Goal: Navigation & Orientation: Find specific page/section

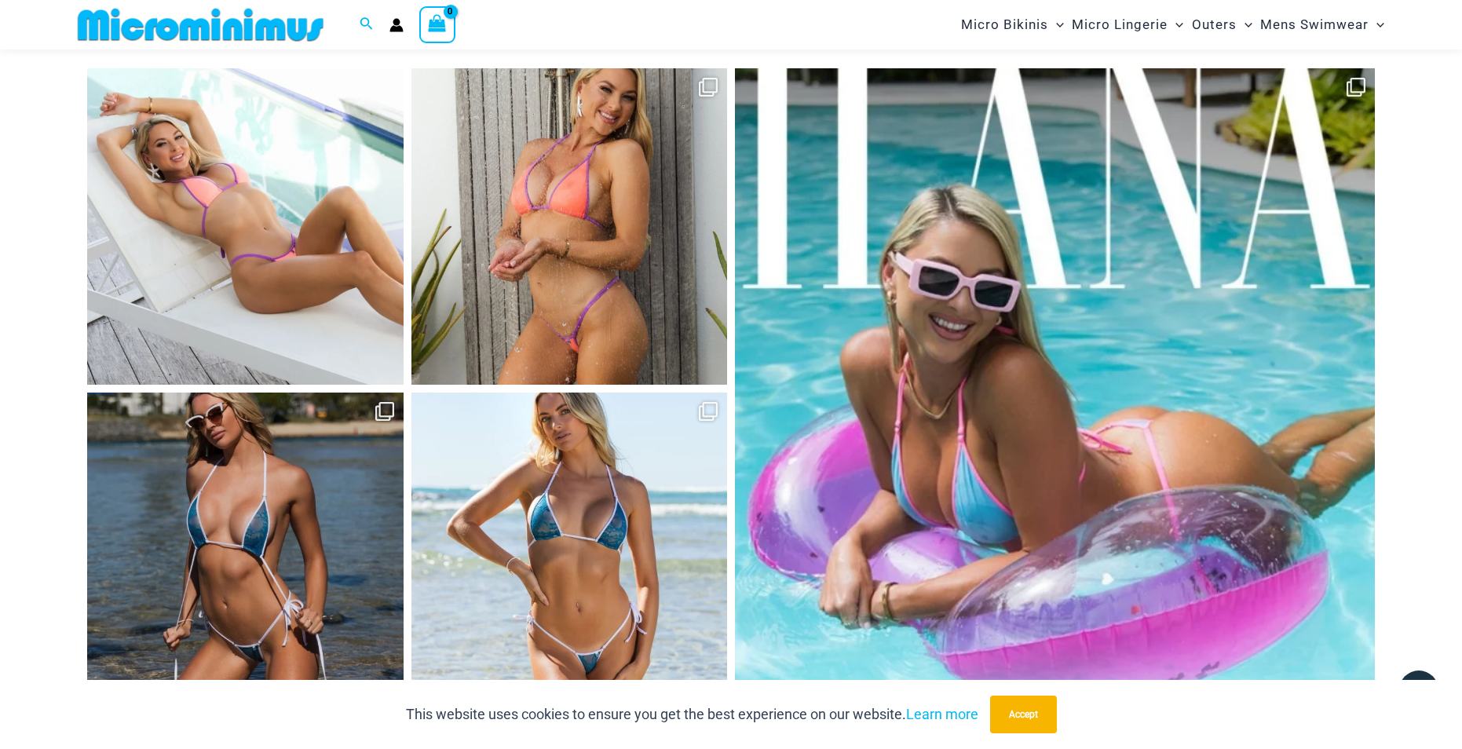
scroll to position [7479, 0]
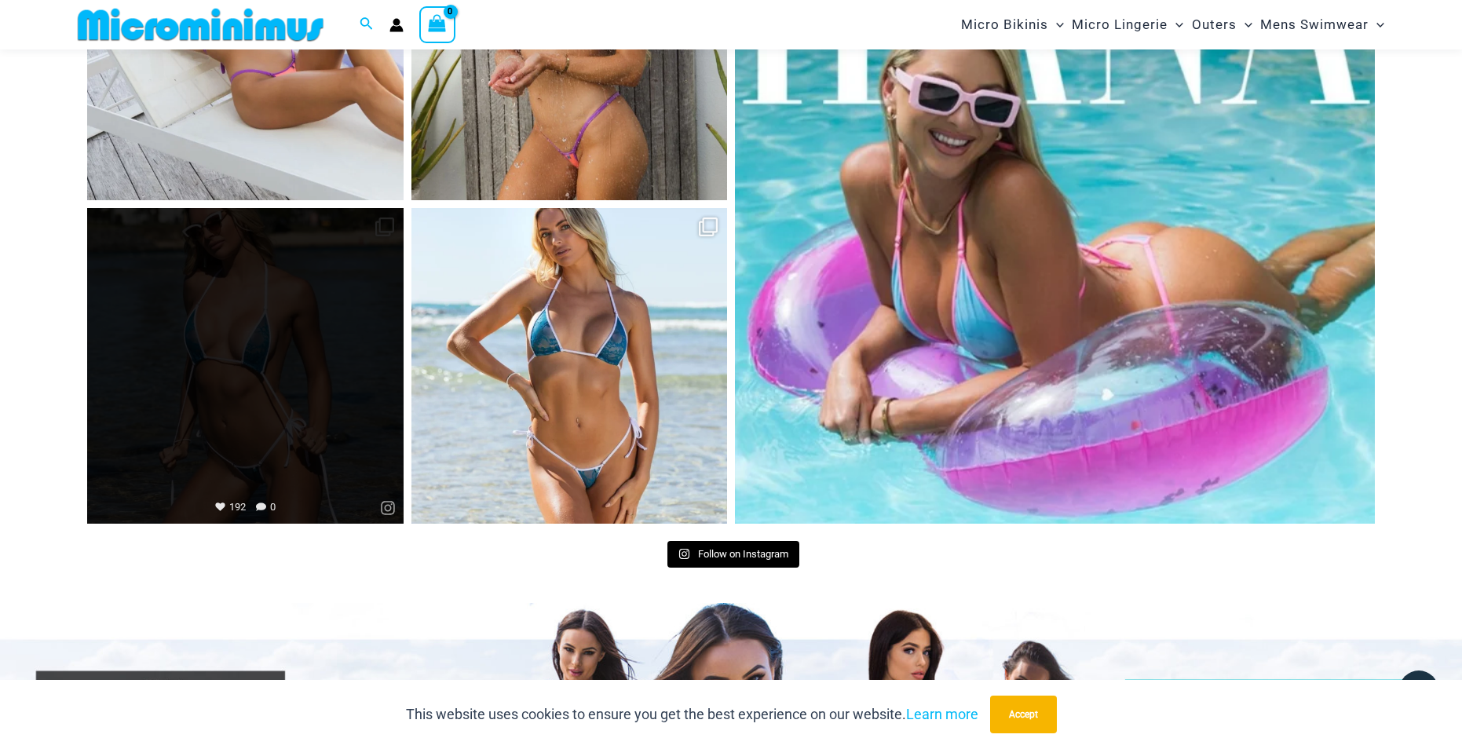
click at [300, 354] on link "Open" at bounding box center [245, 366] width 316 height 316
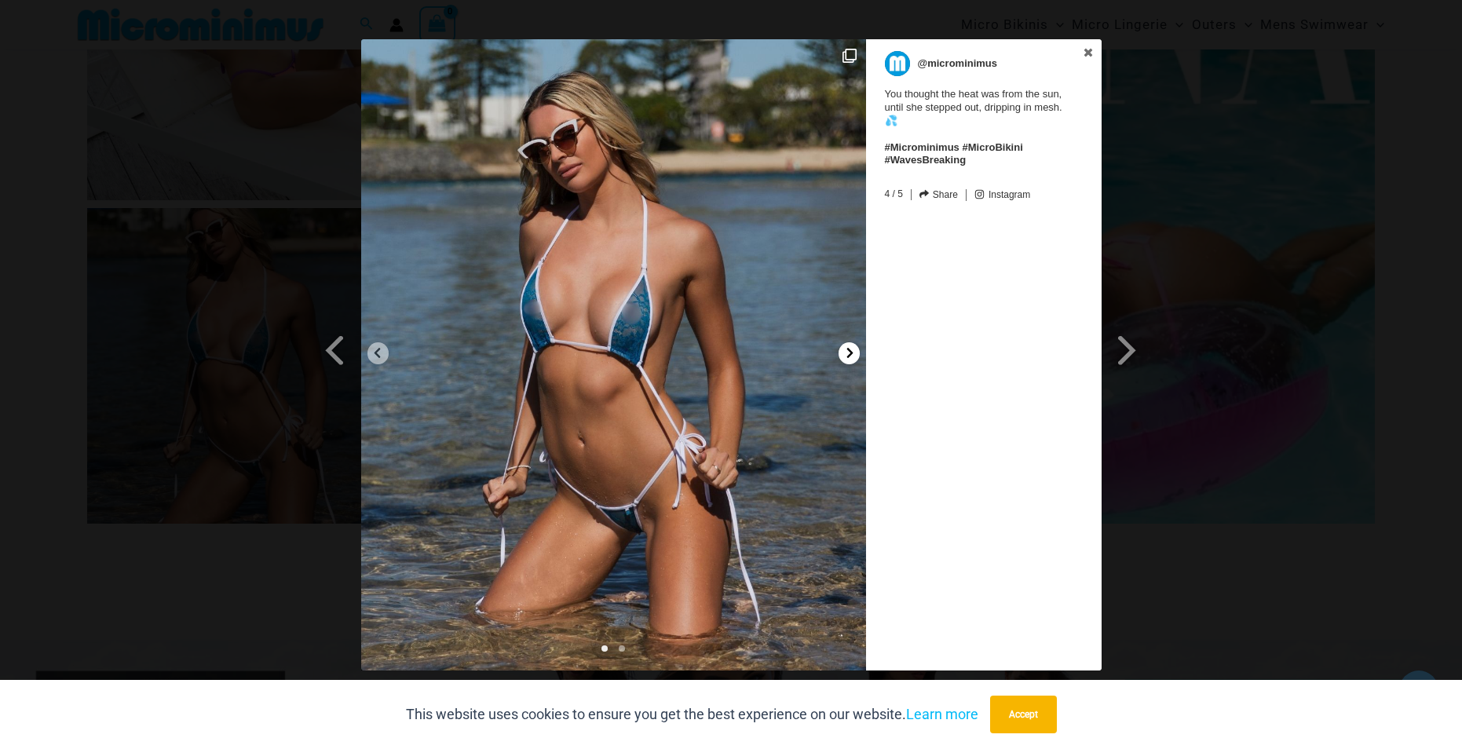
click at [849, 357] on icon at bounding box center [850, 353] width 12 height 12
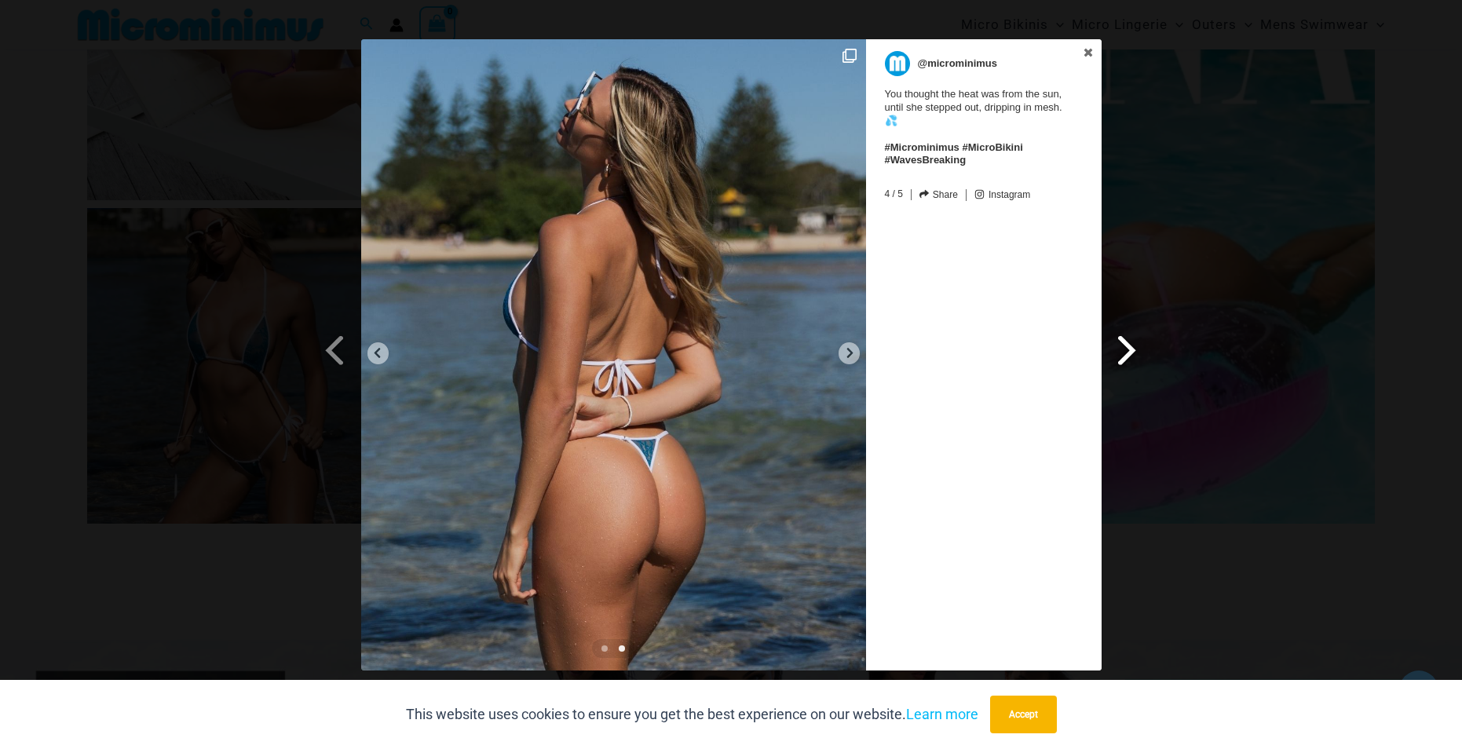
click at [1122, 45] on link "Next Slide" at bounding box center [1128, 323] width 55 height 568
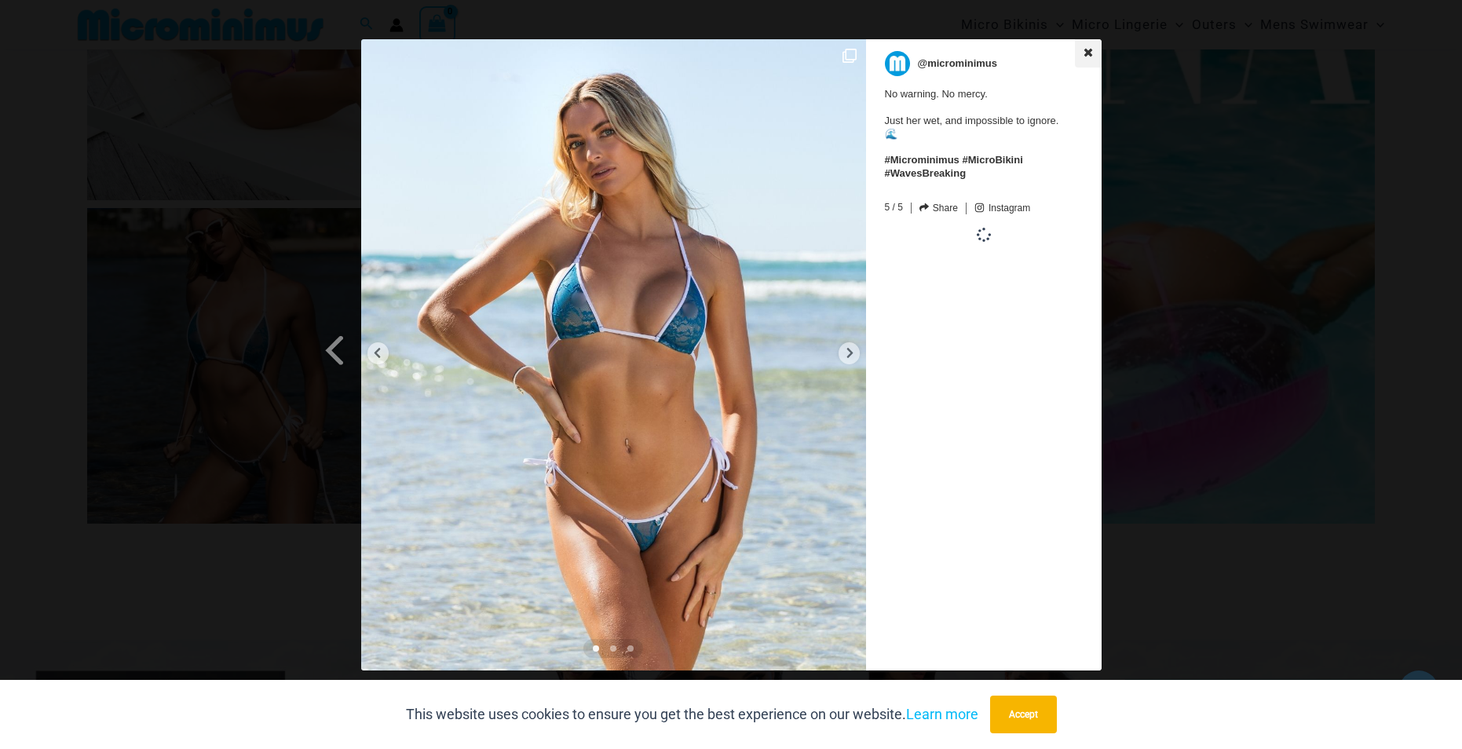
click at [1088, 56] on icon at bounding box center [1088, 52] width 11 height 11
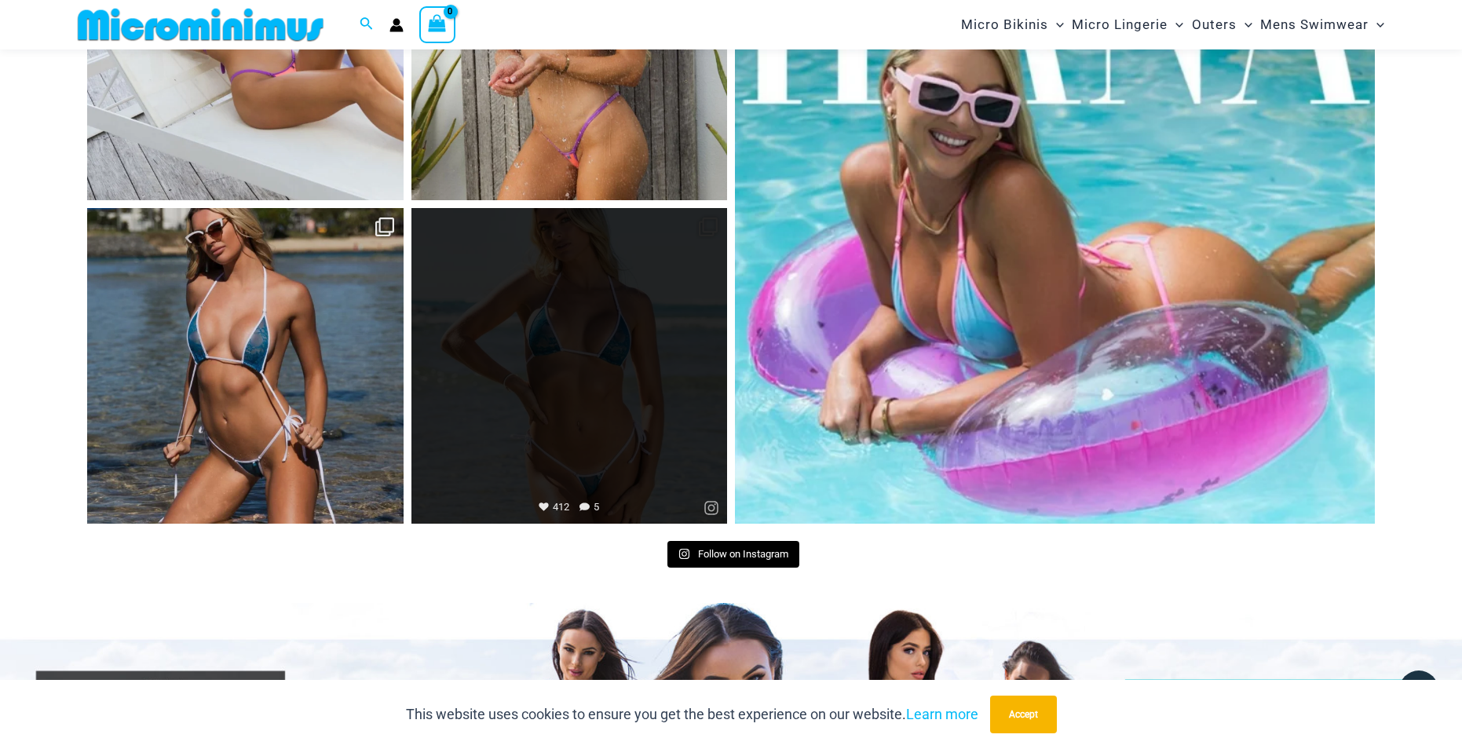
click at [553, 423] on link "Open" at bounding box center [569, 366] width 316 height 316
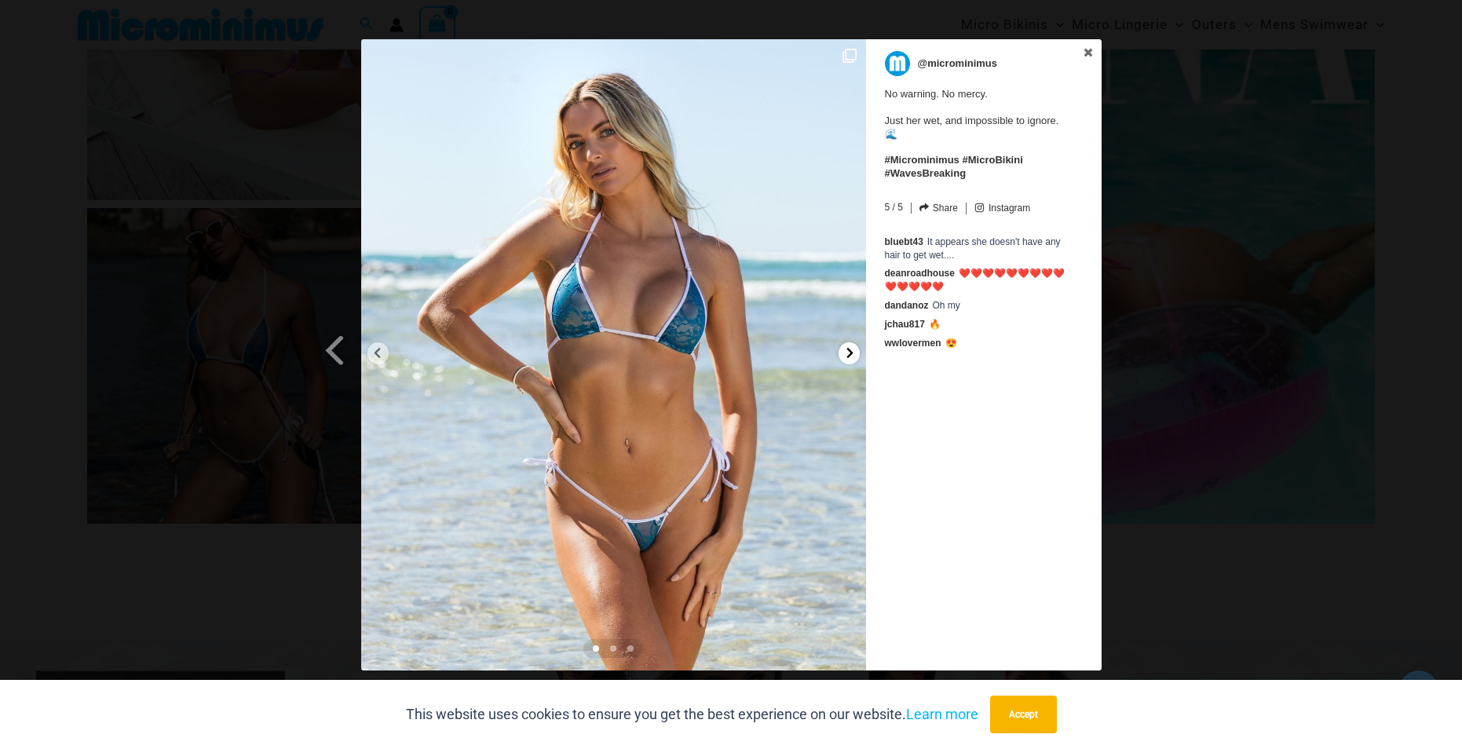
click at [849, 359] on div at bounding box center [848, 353] width 21 height 22
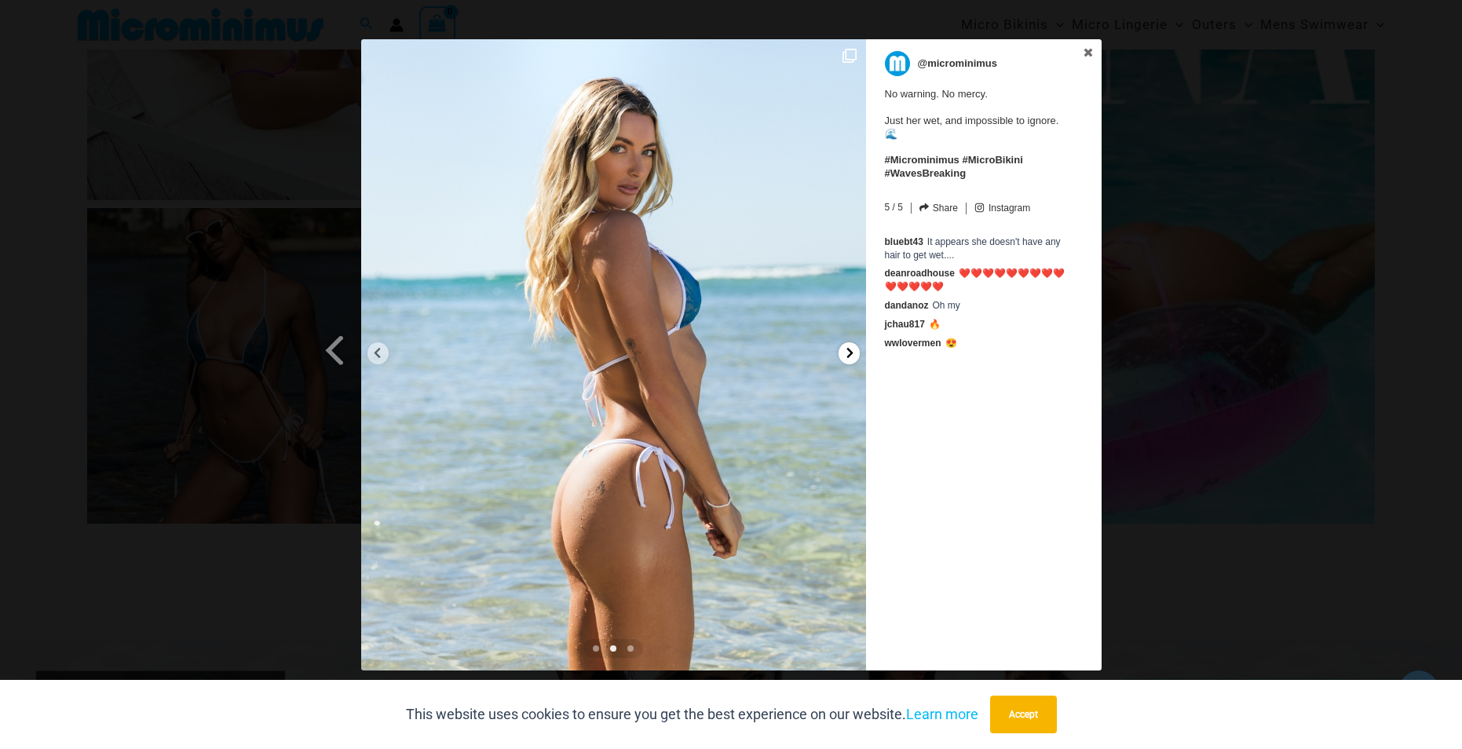
click at [851, 350] on icon at bounding box center [850, 353] width 12 height 12
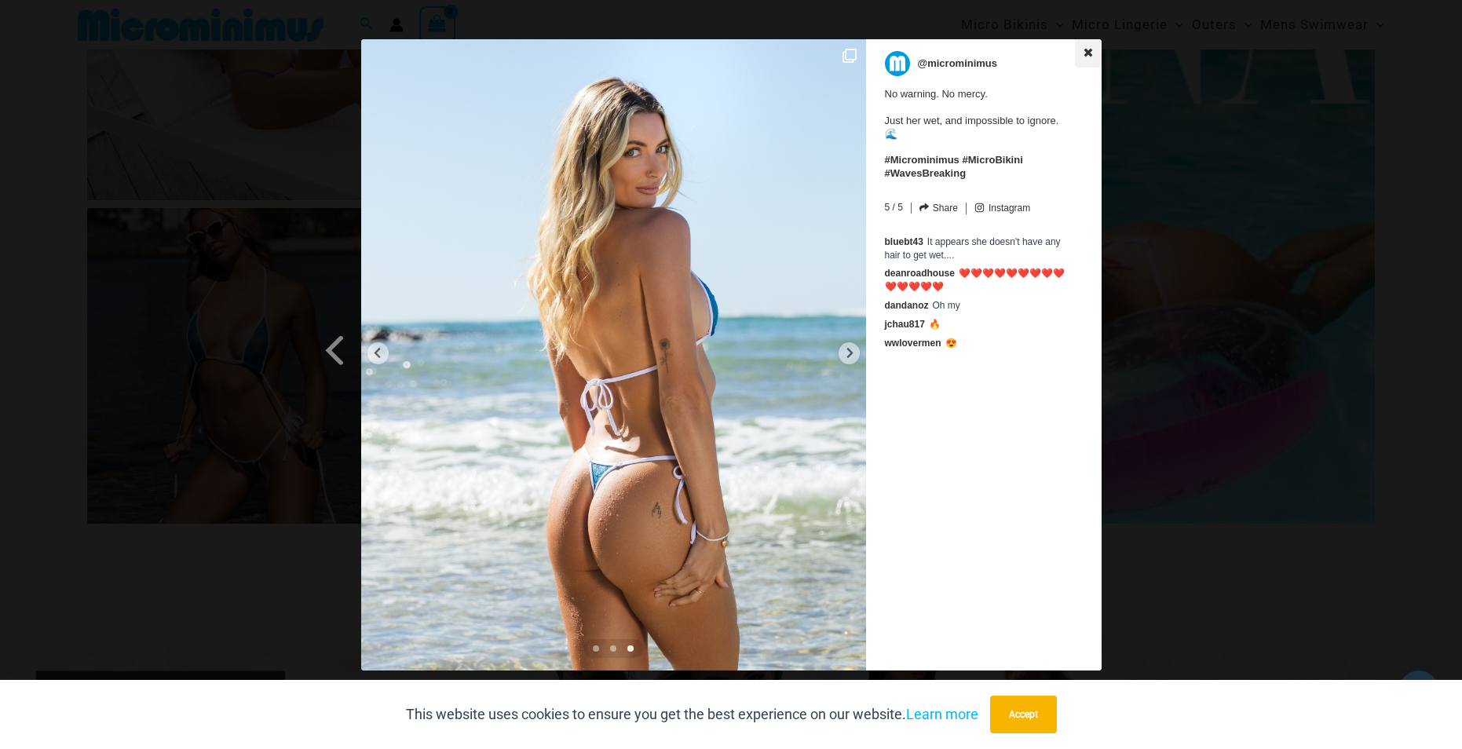
click at [1087, 54] on icon at bounding box center [1088, 52] width 11 height 11
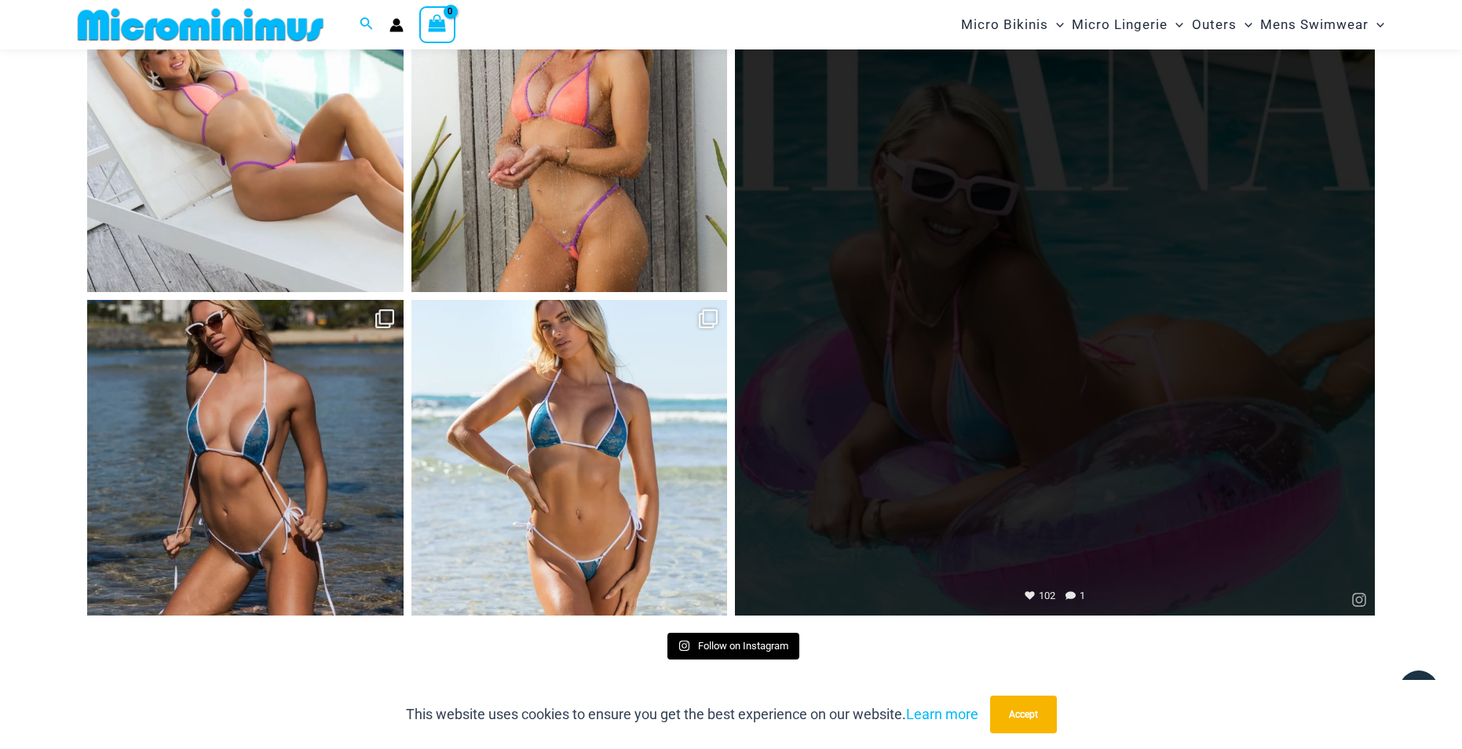
scroll to position [7244, 0]
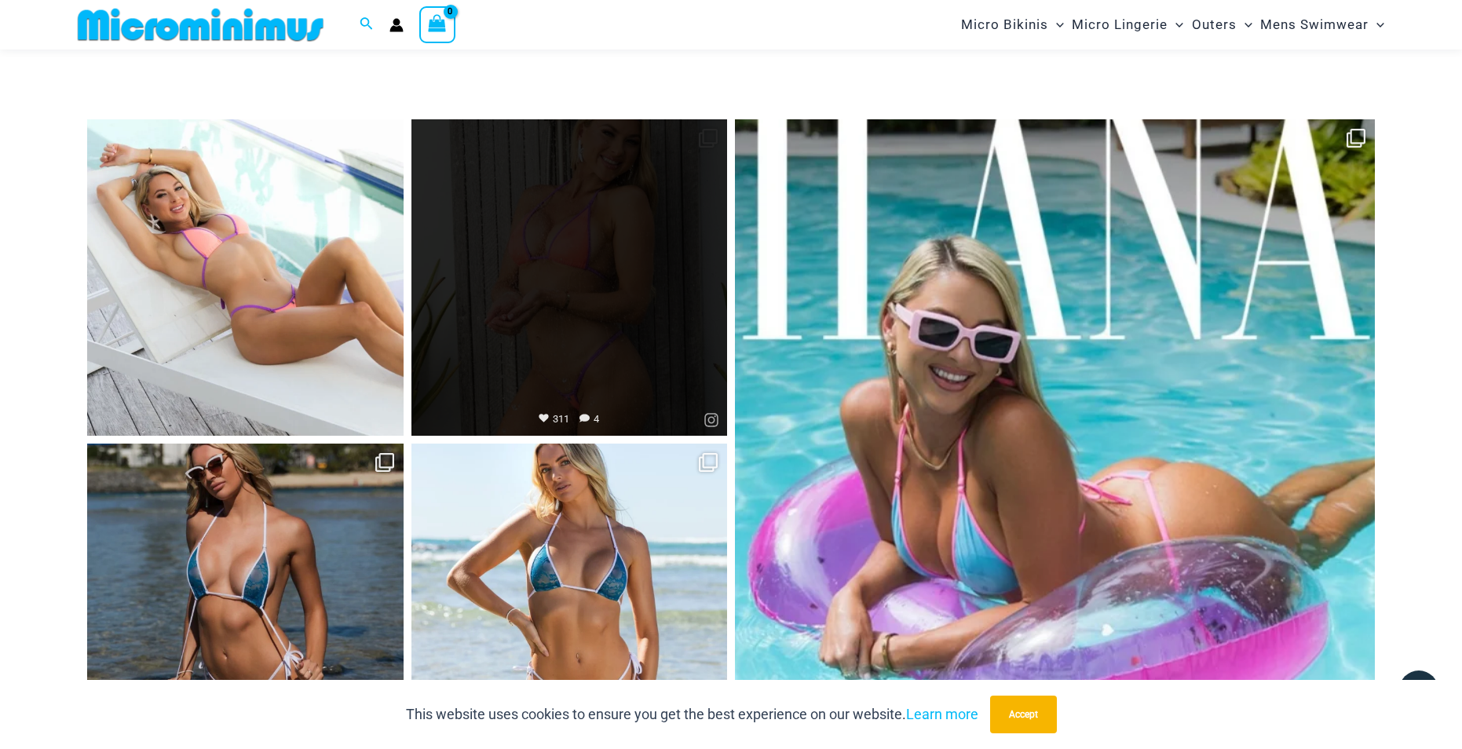
click at [553, 262] on link "Open" at bounding box center [569, 277] width 316 height 316
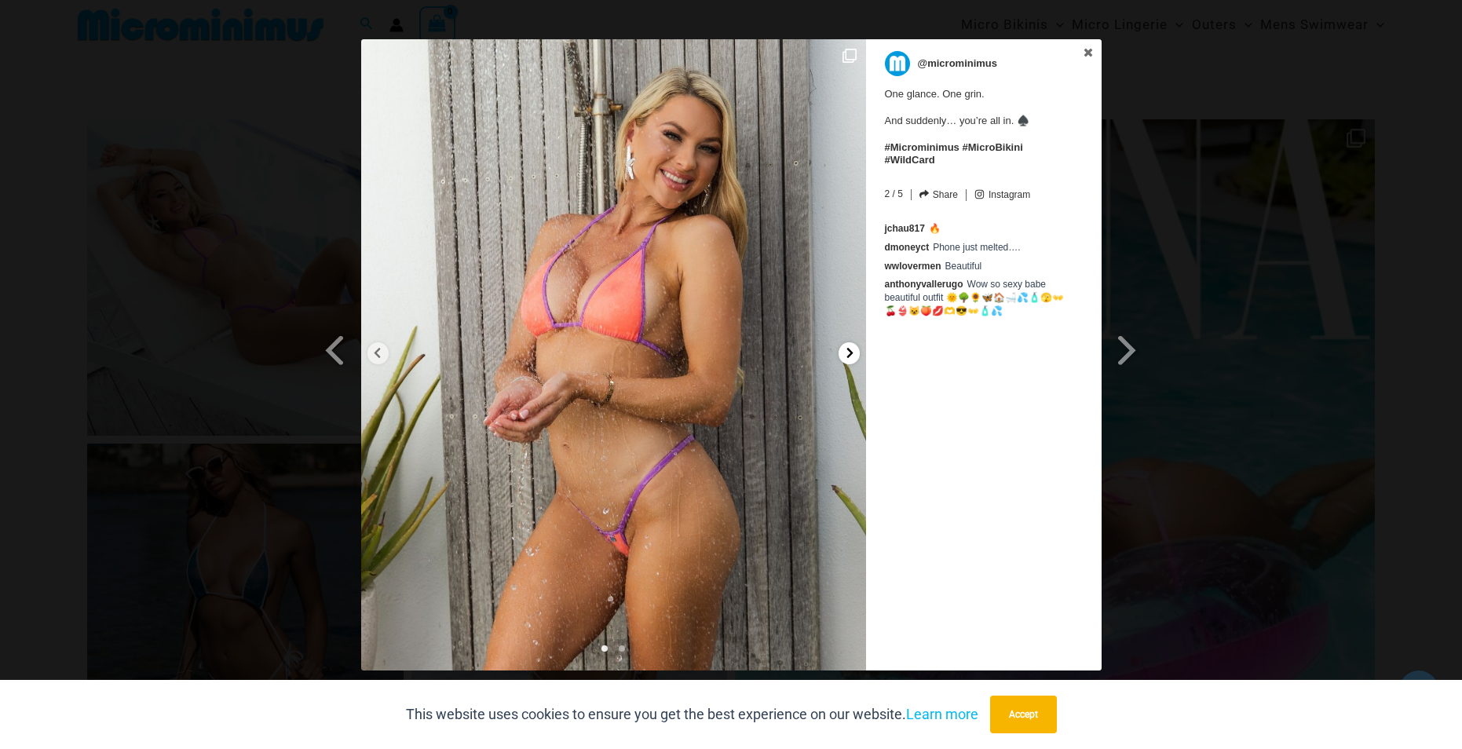
click at [845, 354] on icon at bounding box center [850, 353] width 12 height 12
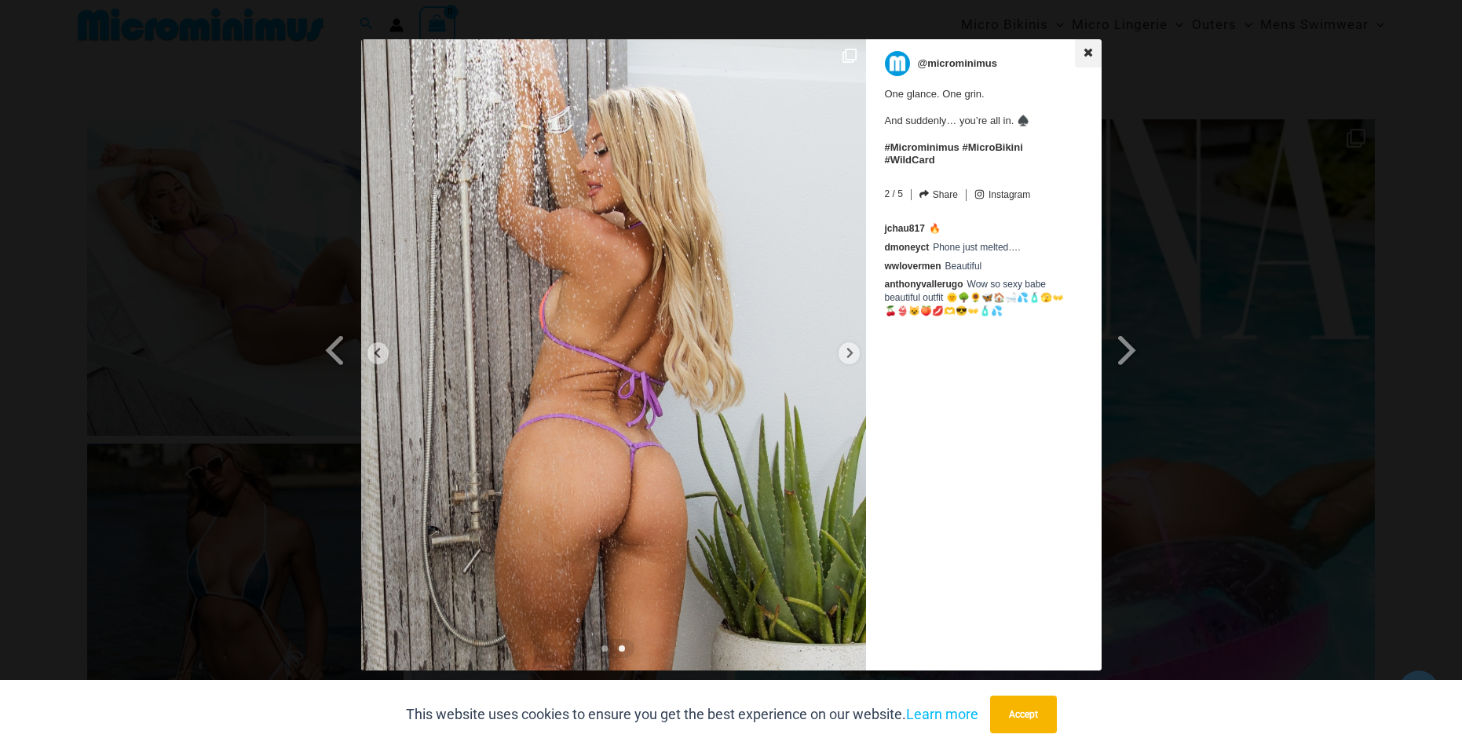
click at [1088, 57] on link at bounding box center [1088, 53] width 27 height 28
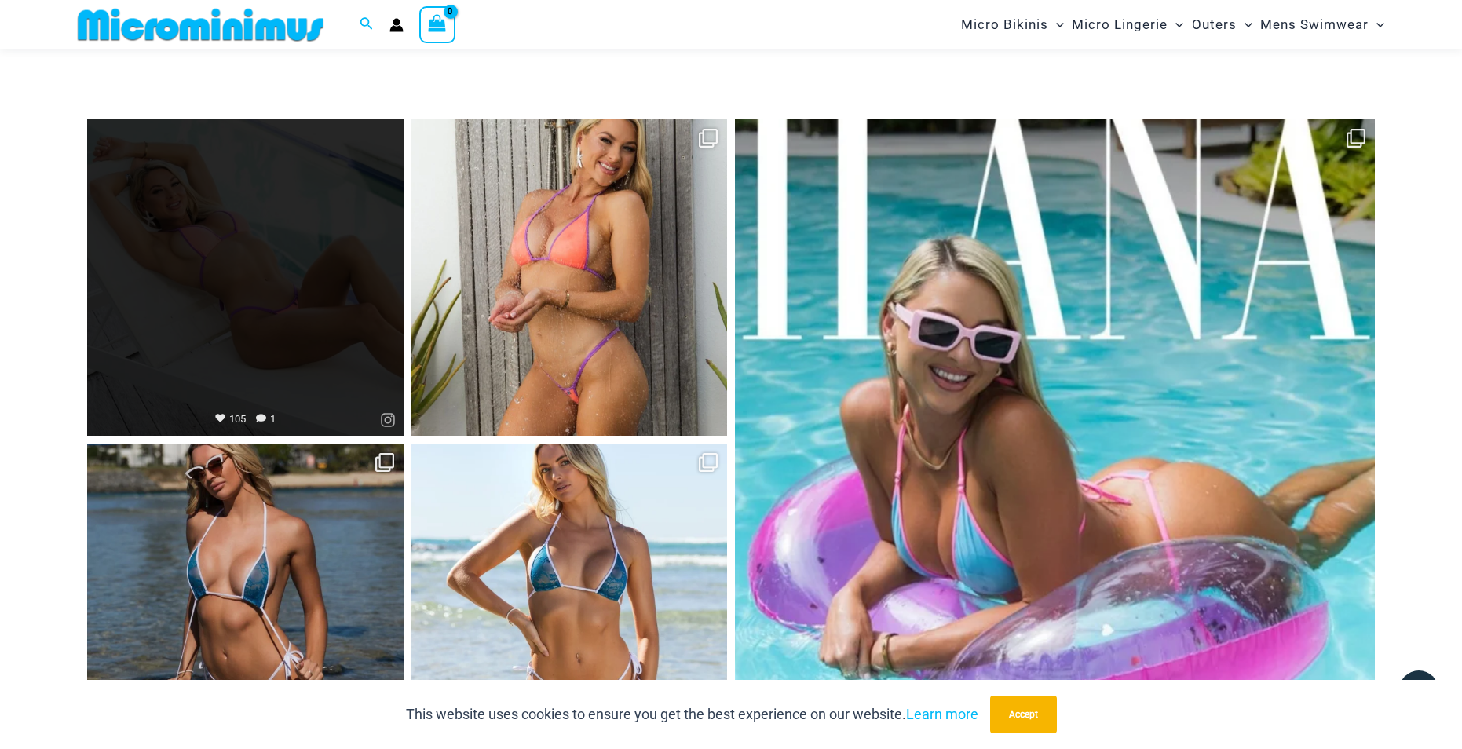
click at [235, 286] on link "Open" at bounding box center [245, 277] width 316 height 316
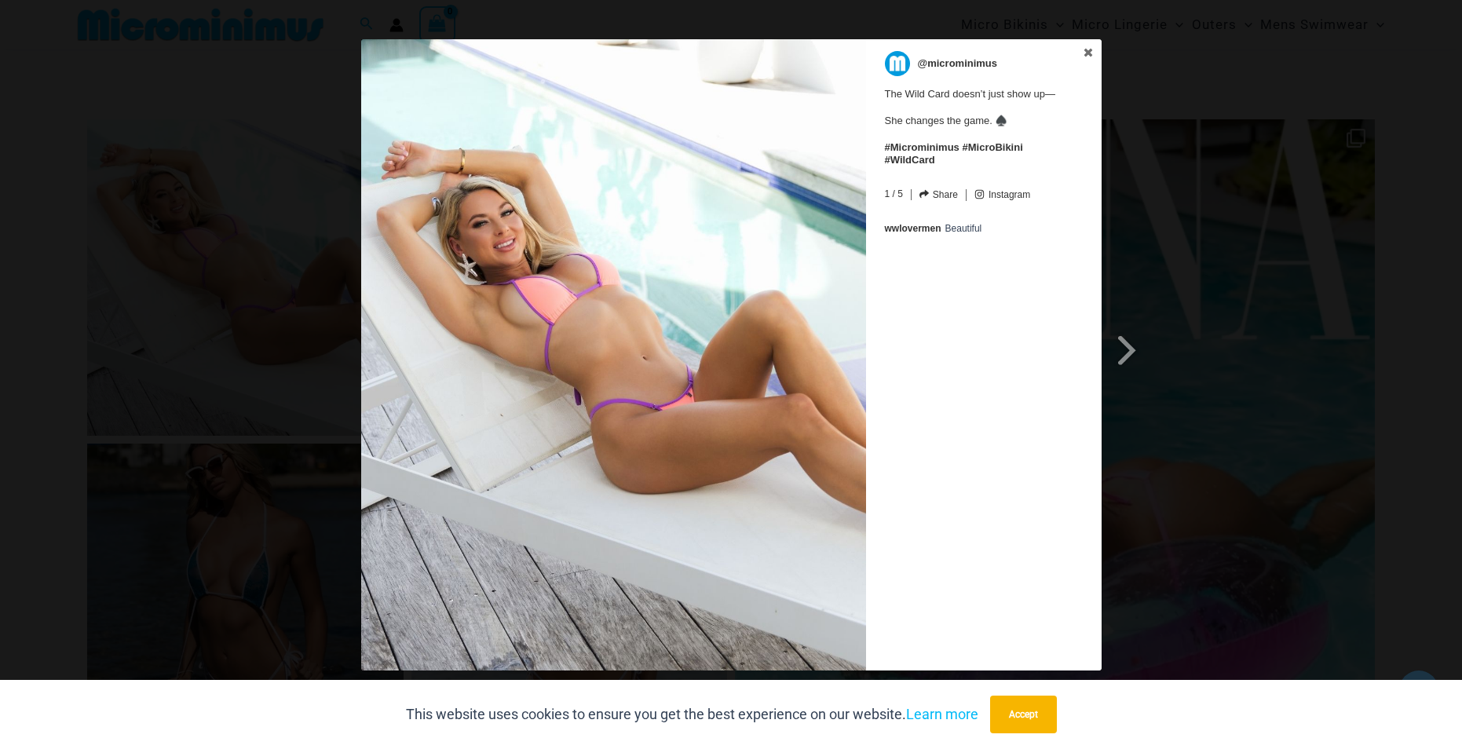
scroll to position [7322, 0]
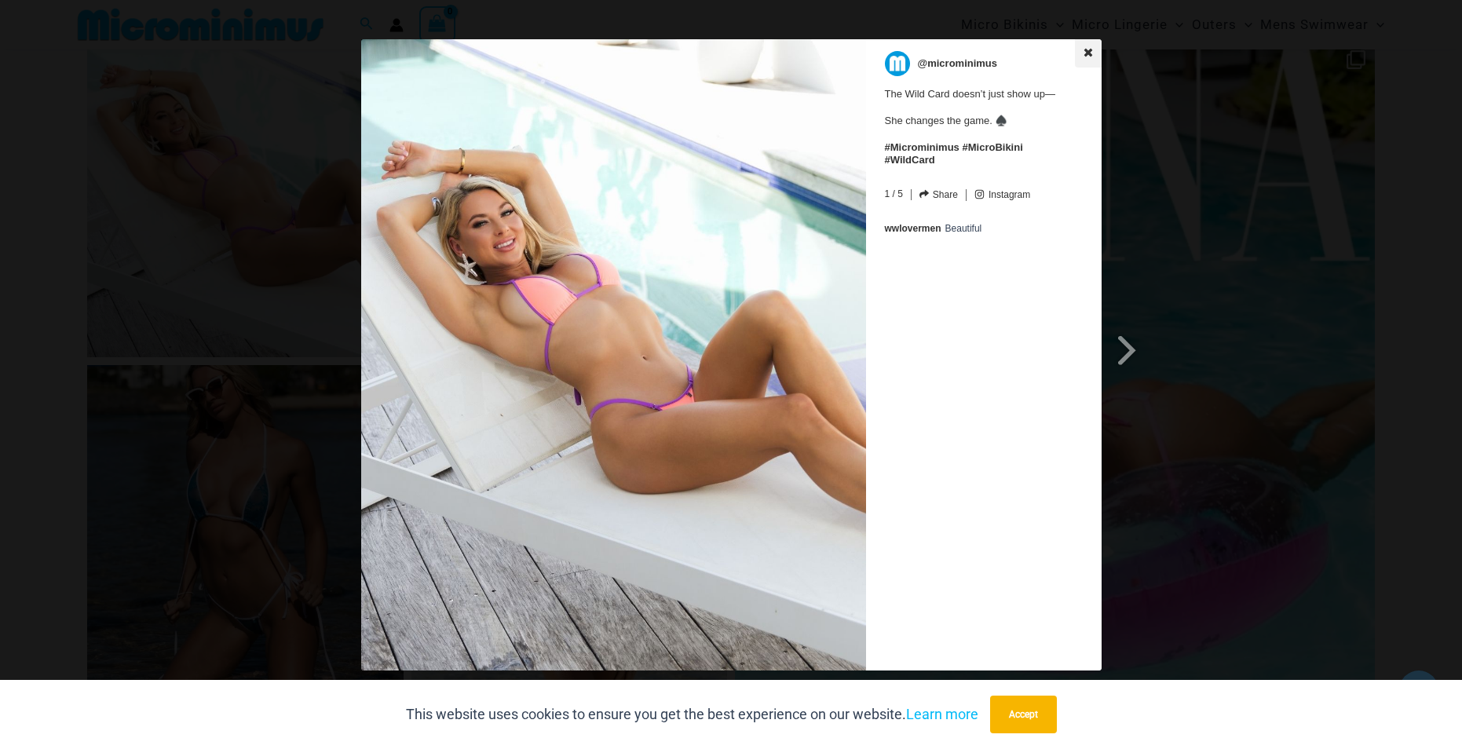
click at [1089, 51] on icon at bounding box center [1087, 52] width 9 height 9
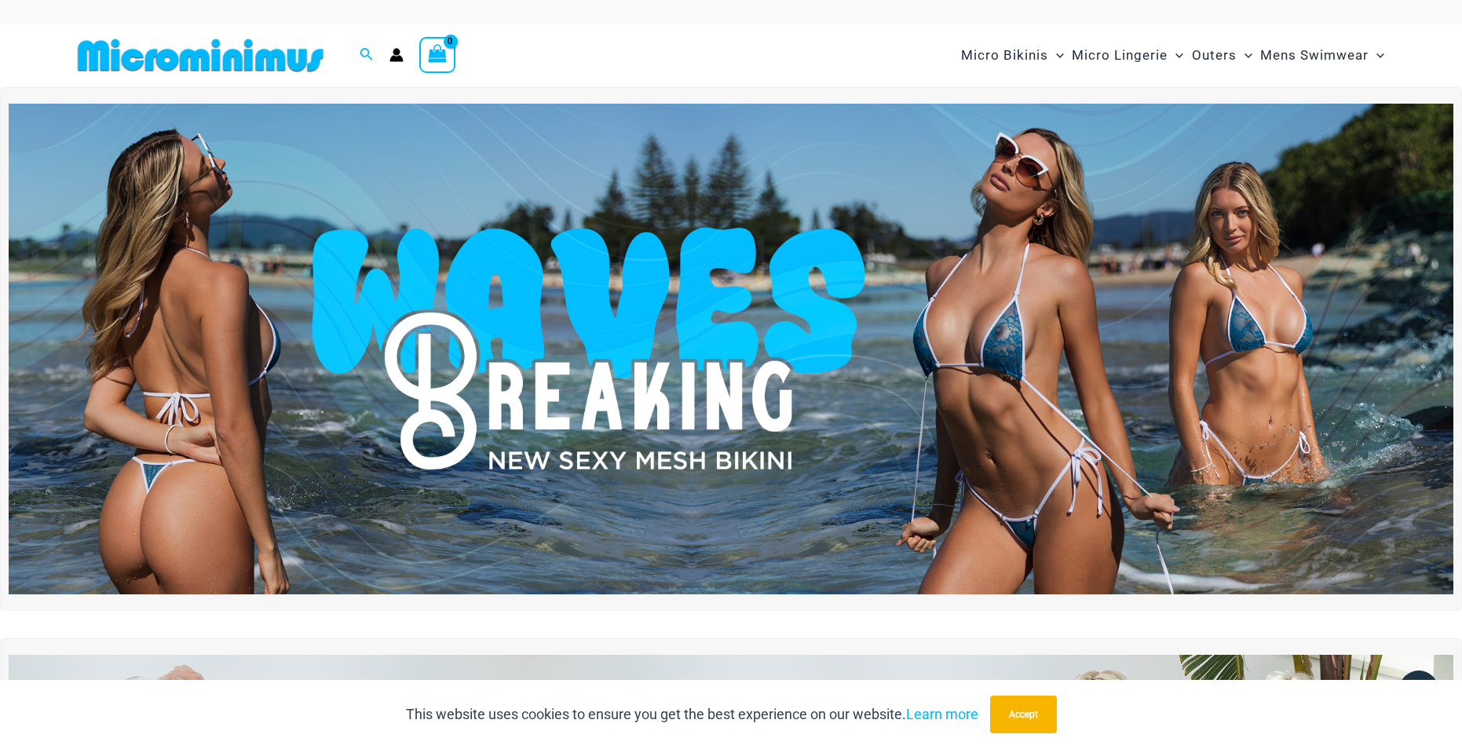
scroll to position [9, 0]
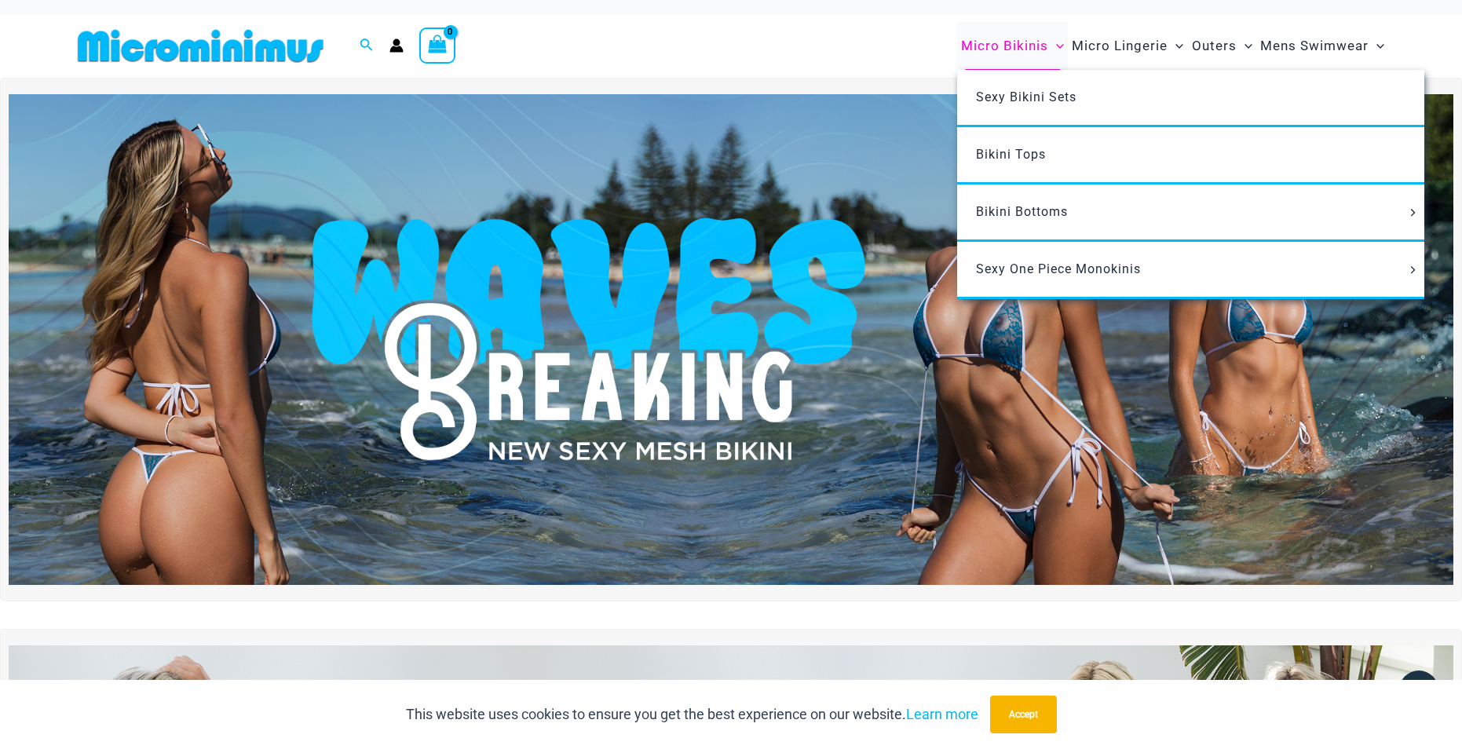
click at [1005, 42] on span "Micro Bikinis" at bounding box center [1004, 46] width 87 height 40
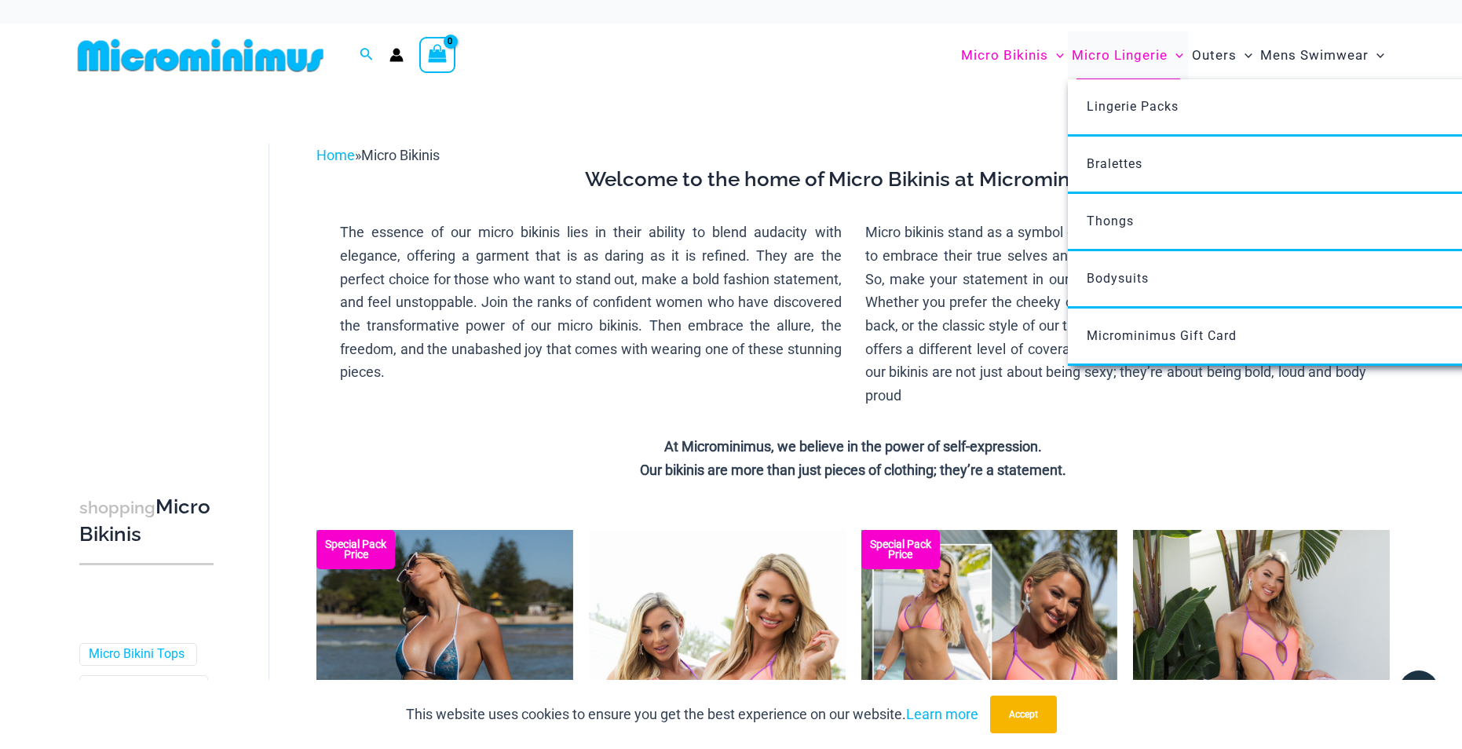
click at [1120, 62] on span "Micro Lingerie" at bounding box center [1120, 55] width 96 height 40
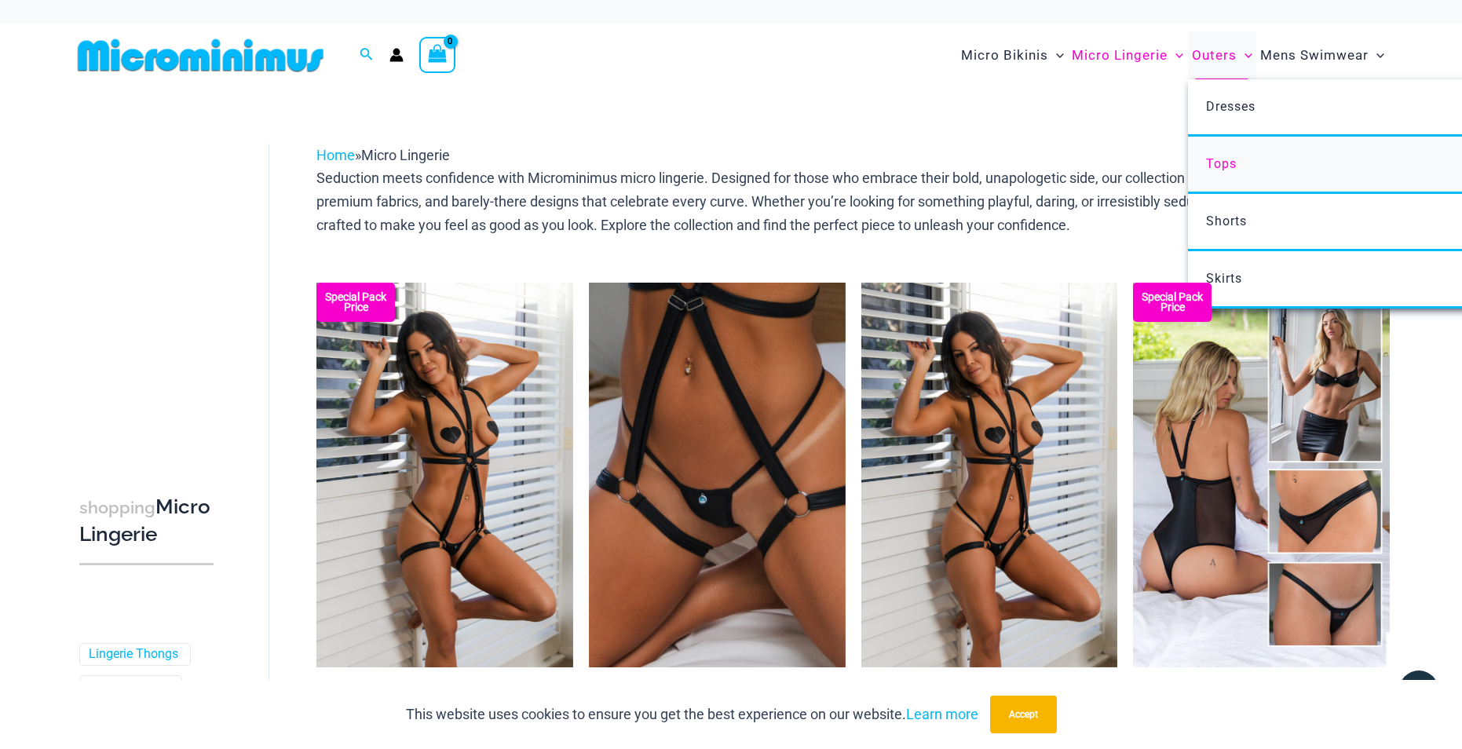
click at [1243, 162] on link "Tops" at bounding box center [1421, 165] width 467 height 57
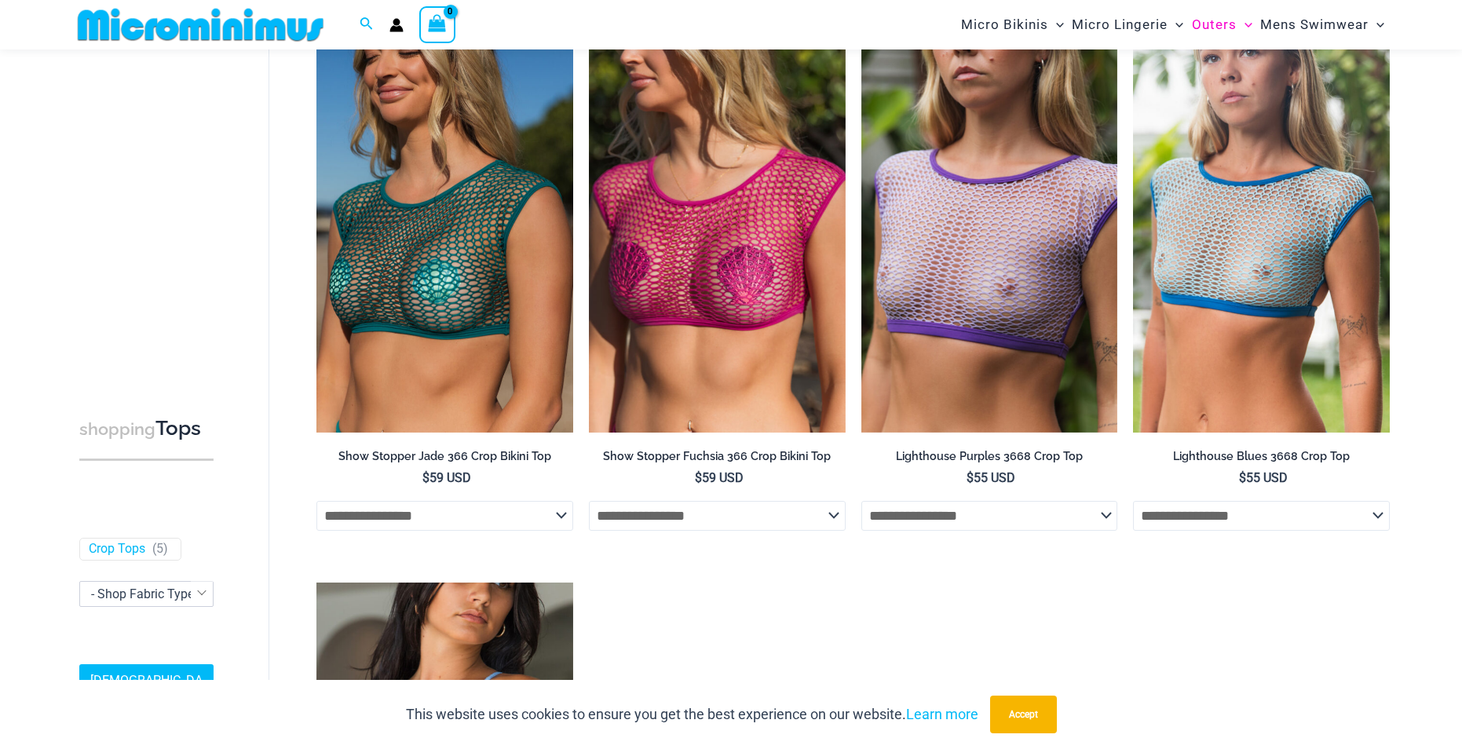
scroll to position [111, 0]
